Goal: Information Seeking & Learning: Learn about a topic

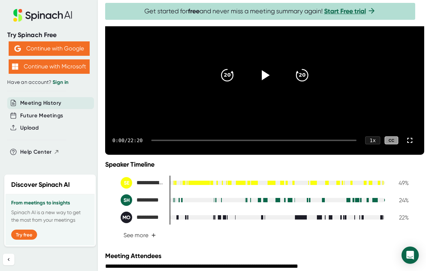
scroll to position [48, 0]
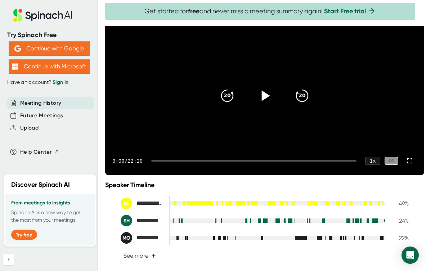
click at [264, 101] on icon at bounding box center [266, 95] width 8 height 10
click at [242, 162] on div at bounding box center [253, 160] width 205 height 1
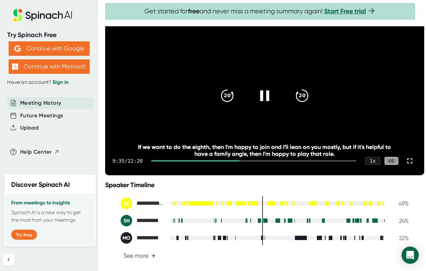
click at [225, 162] on div at bounding box center [195, 160] width 88 height 1
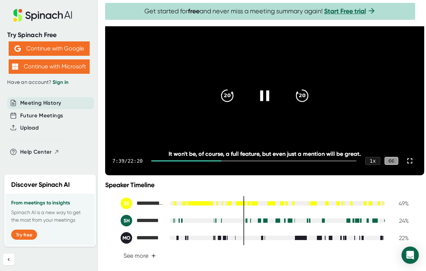
click at [219, 162] on div at bounding box center [186, 160] width 70 height 1
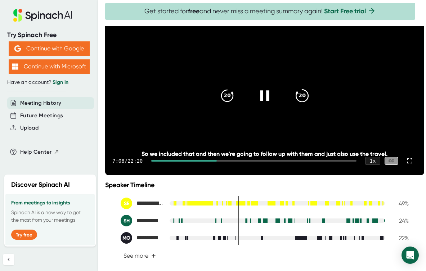
click at [298, 104] on icon "20" at bounding box center [302, 95] width 18 height 18
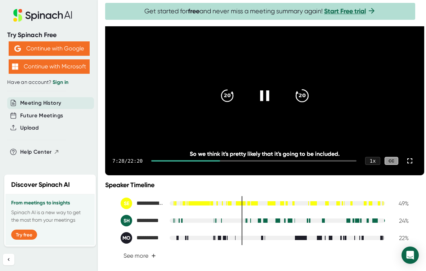
click at [298, 104] on icon "20" at bounding box center [302, 95] width 18 height 18
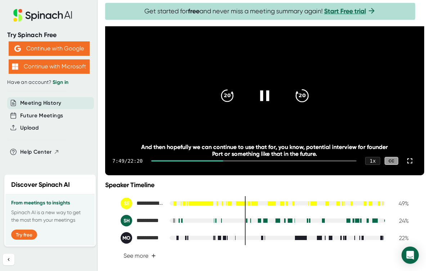
click at [298, 104] on icon "20" at bounding box center [302, 95] width 18 height 18
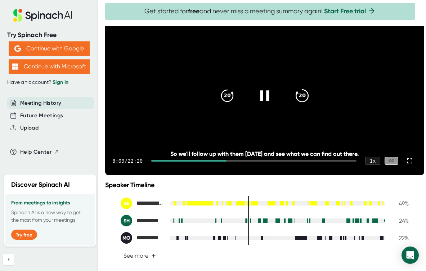
click at [298, 104] on icon "20" at bounding box center [302, 95] width 18 height 18
click at [300, 104] on icon "20" at bounding box center [302, 95] width 18 height 18
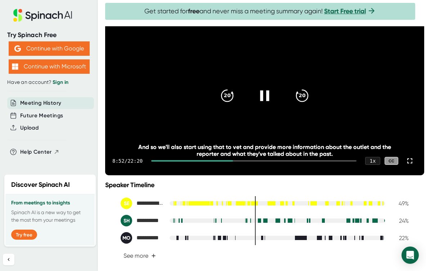
click at [216, 175] on div "8:52 / 22:20 1 x CC" at bounding box center [264, 161] width 319 height 29
click at [213, 162] on div at bounding box center [192, 160] width 82 height 1
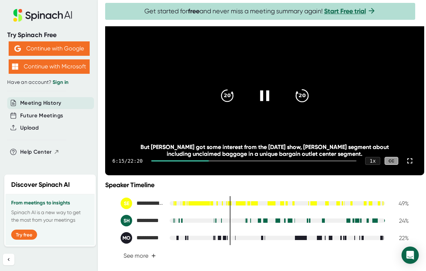
click at [307, 104] on icon "20" at bounding box center [302, 95] width 18 height 18
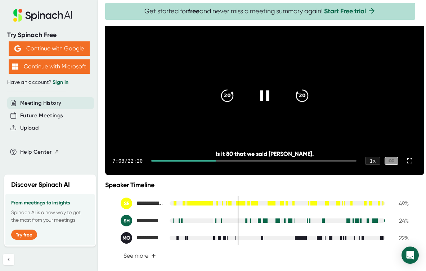
click at [208, 162] on div at bounding box center [183, 160] width 65 height 1
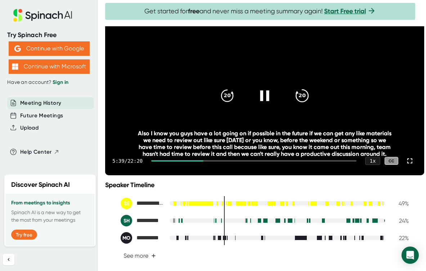
click at [305, 104] on icon "20" at bounding box center [302, 95] width 18 height 18
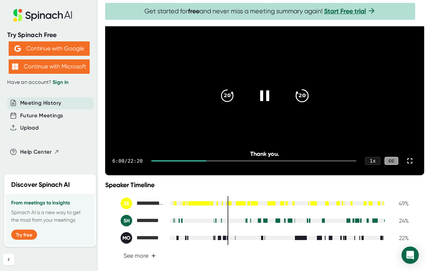
click at [305, 104] on icon "20" at bounding box center [302, 95] width 18 height 18
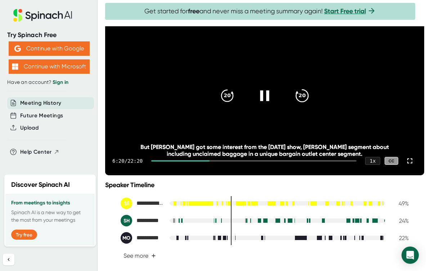
click at [305, 104] on icon "20" at bounding box center [302, 95] width 18 height 18
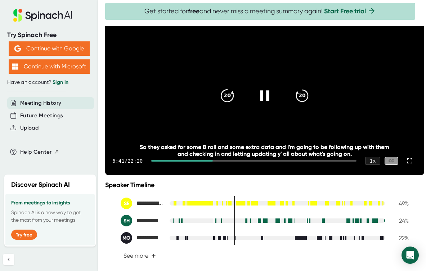
click at [232, 104] on icon "20" at bounding box center [227, 95] width 18 height 18
click at [304, 104] on icon "20" at bounding box center [302, 95] width 18 height 18
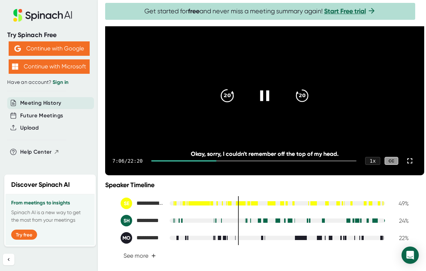
click at [236, 101] on div "20" at bounding box center [227, 96] width 30 height 30
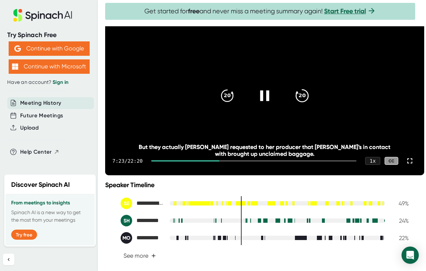
click at [301, 102] on icon "20" at bounding box center [302, 95] width 18 height 18
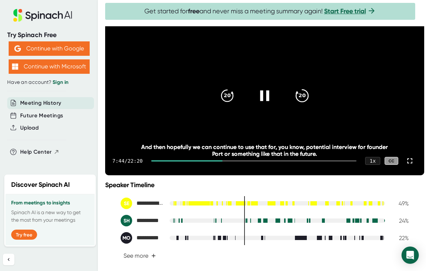
click at [301, 102] on icon "20" at bounding box center [302, 95] width 18 height 18
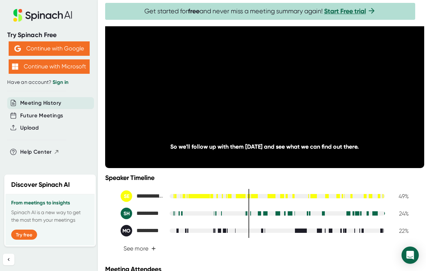
scroll to position [56, 0]
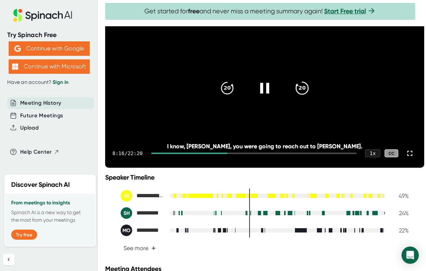
click at [307, 97] on icon "20" at bounding box center [302, 88] width 18 height 18
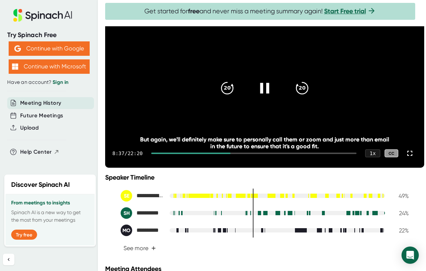
click at [259, 97] on icon at bounding box center [265, 88] width 18 height 18
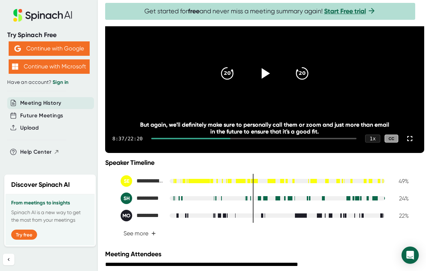
scroll to position [35, 0]
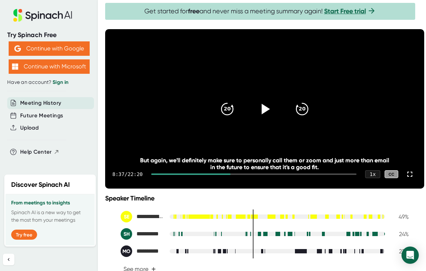
click at [259, 110] on div at bounding box center [265, 109] width 30 height 30
click at [291, 189] on div "8:38 / 22:20 1 x CC" at bounding box center [264, 174] width 319 height 29
click at [294, 175] on div at bounding box center [253, 174] width 205 height 1
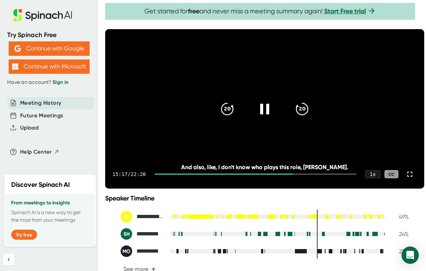
click at [311, 175] on div at bounding box center [256, 174] width 202 height 1
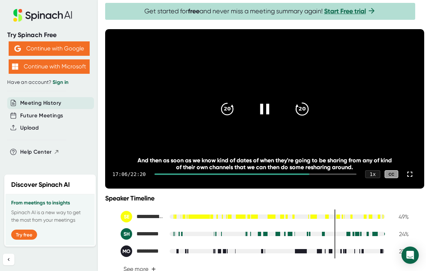
click at [302, 111] on div "20" at bounding box center [302, 109] width 30 height 30
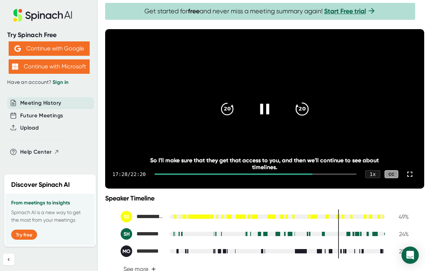
click at [301, 118] on icon "20" at bounding box center [302, 109] width 18 height 18
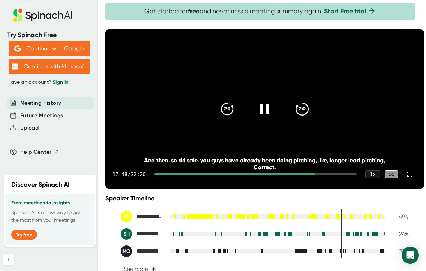
click at [301, 118] on icon "20" at bounding box center [302, 109] width 18 height 18
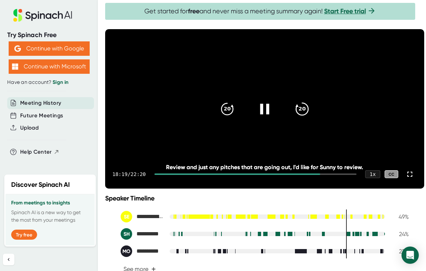
click at [306, 115] on icon at bounding box center [302, 109] width 12 height 12
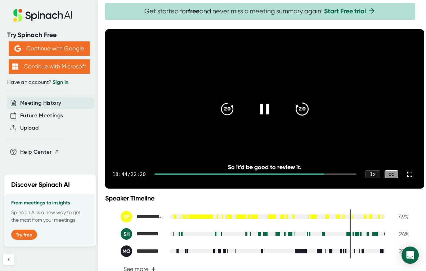
click at [305, 118] on icon "20" at bounding box center [302, 109] width 18 height 18
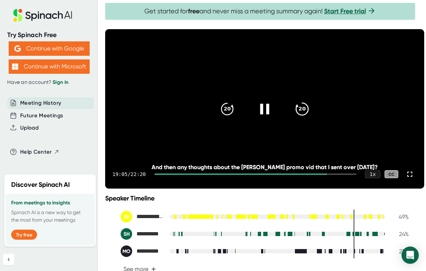
click at [305, 118] on icon "20" at bounding box center [302, 109] width 18 height 18
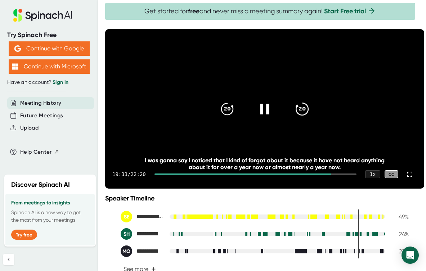
click at [303, 118] on icon "20" at bounding box center [302, 109] width 18 height 18
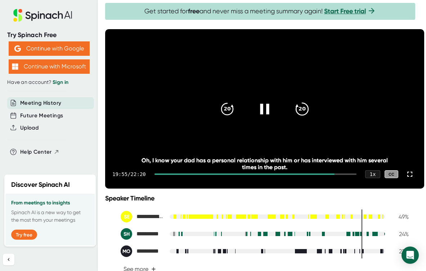
click at [303, 118] on icon "20" at bounding box center [302, 109] width 18 height 18
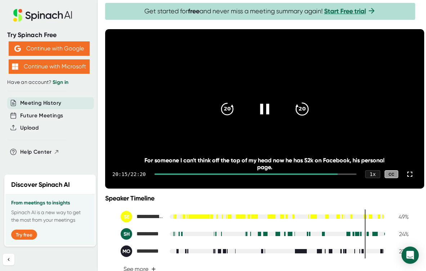
click at [303, 118] on icon "20" at bounding box center [302, 109] width 18 height 18
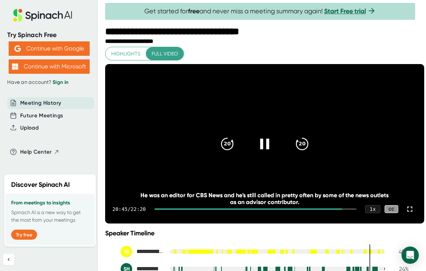
scroll to position [0, 0]
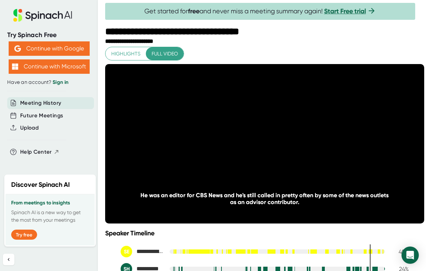
click at [137, 58] on button "Highlights" at bounding box center [126, 53] width 41 height 13
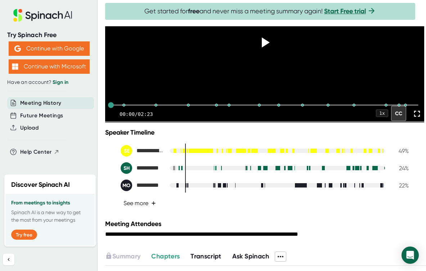
click at [149, 210] on button "See more +" at bounding box center [140, 203] width 38 height 13
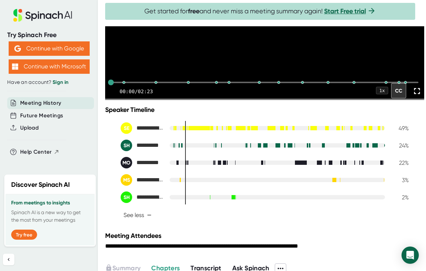
scroll to position [126, 0]
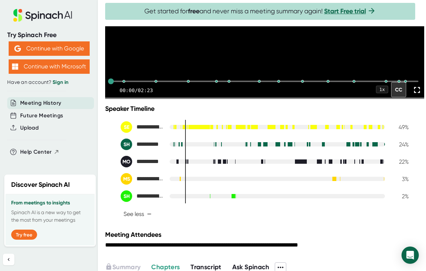
click at [210, 199] on div at bounding box center [210, 196] width 0 height 5
click at [265, 49] on video at bounding box center [264, 18] width 319 height 160
click at [265, 46] on video at bounding box center [264, 18] width 319 height 160
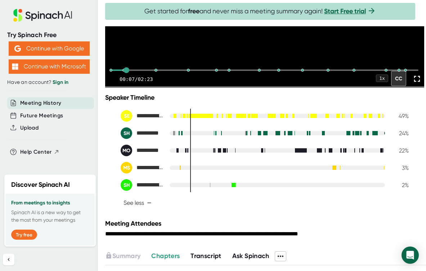
scroll to position [137, 0]
